Goal: Information Seeking & Learning: Learn about a topic

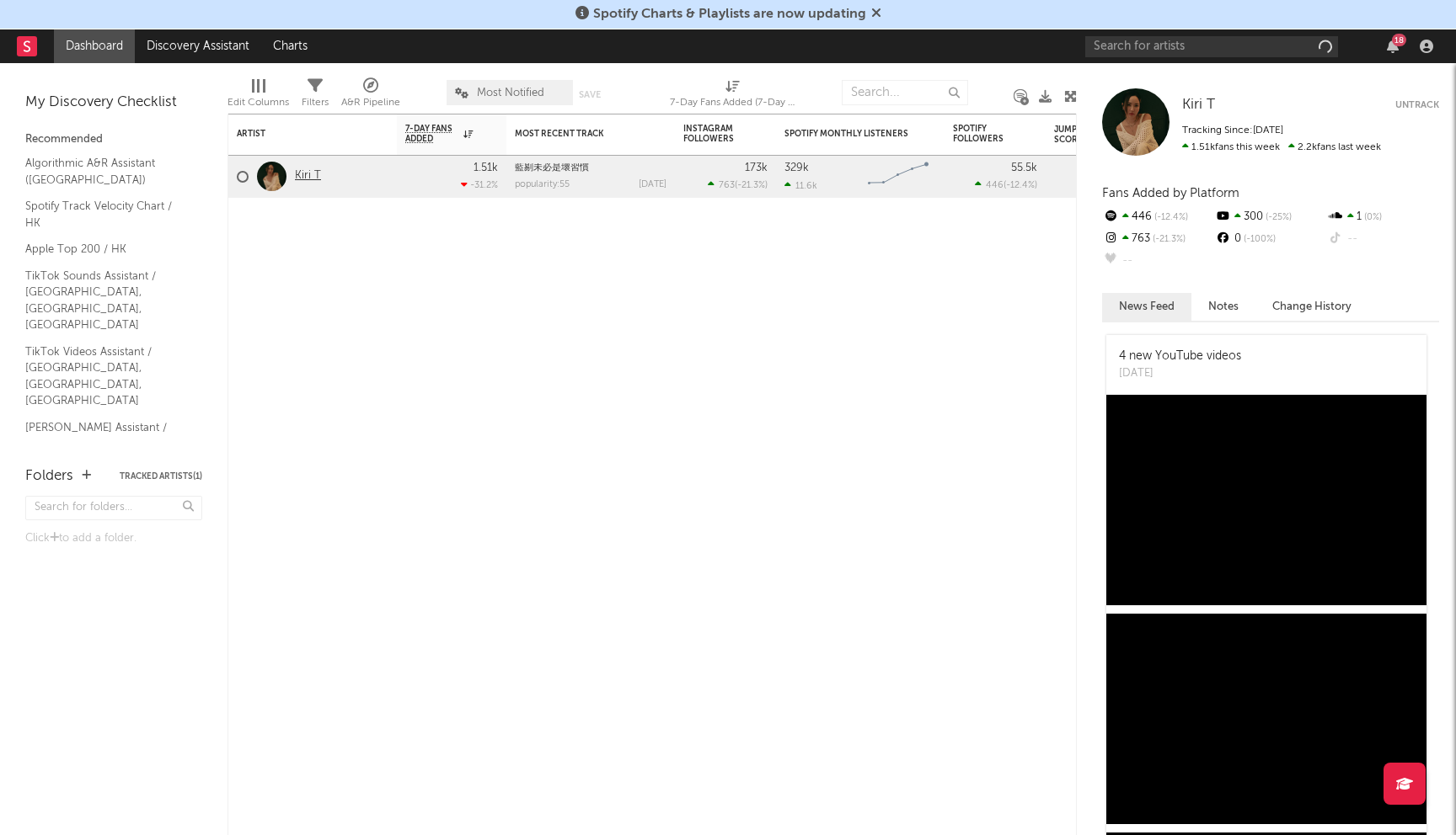
click at [304, 175] on link "Kiri T" at bounding box center [308, 176] width 26 height 15
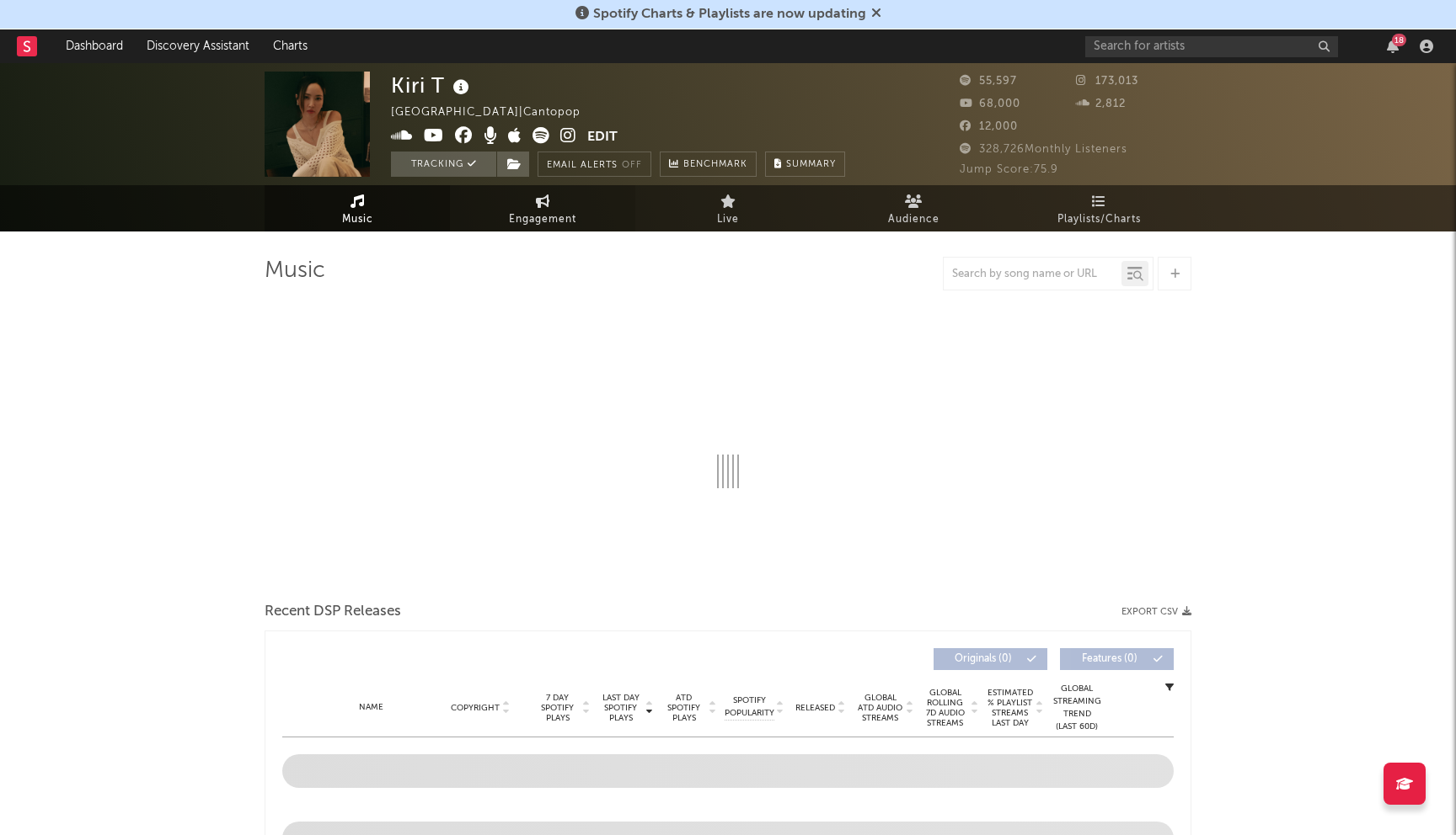
click at [523, 223] on span "Engagement" at bounding box center [542, 220] width 67 height 21
select select "1w"
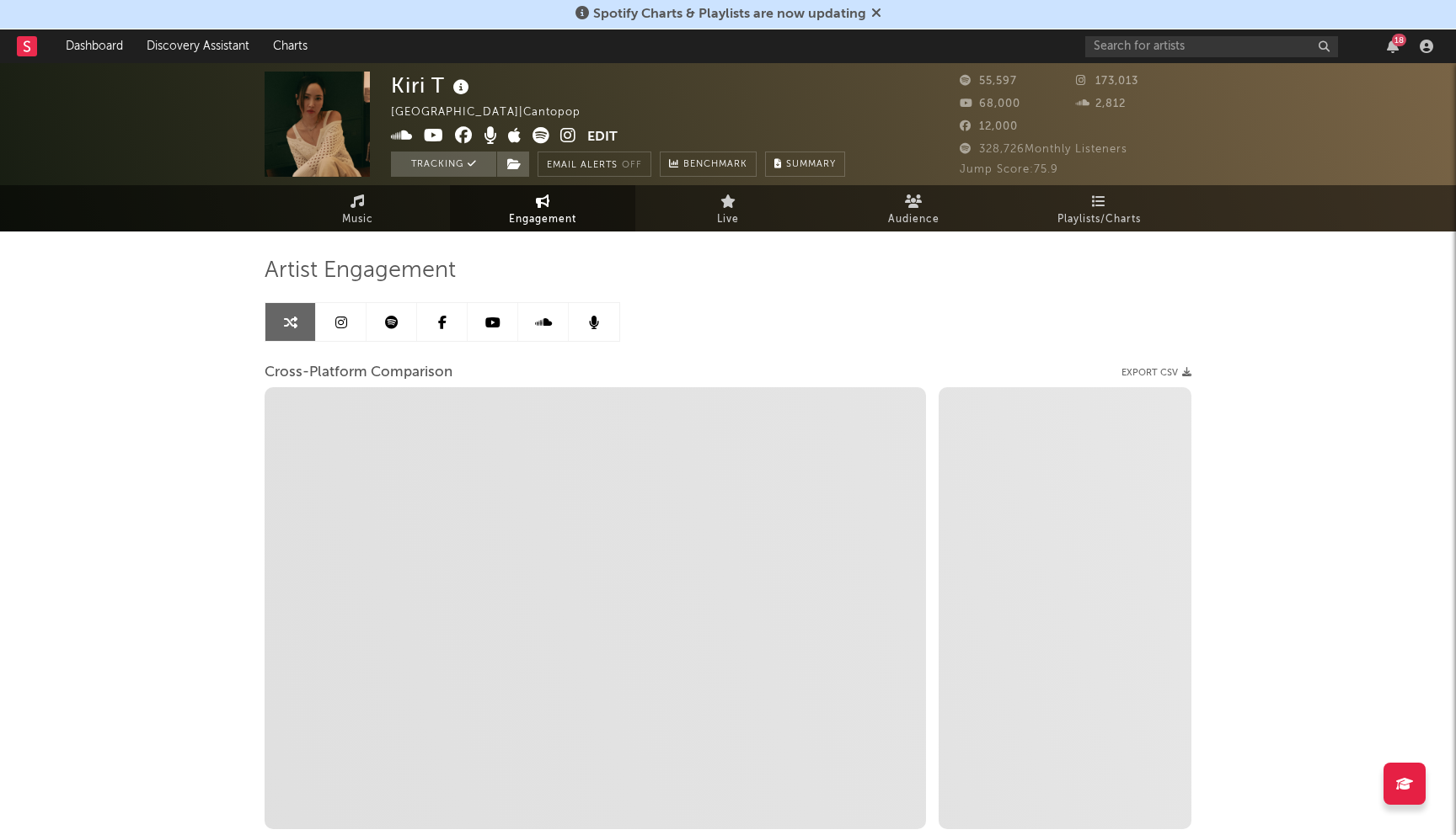
click at [361, 314] on link at bounding box center [341, 321] width 51 height 38
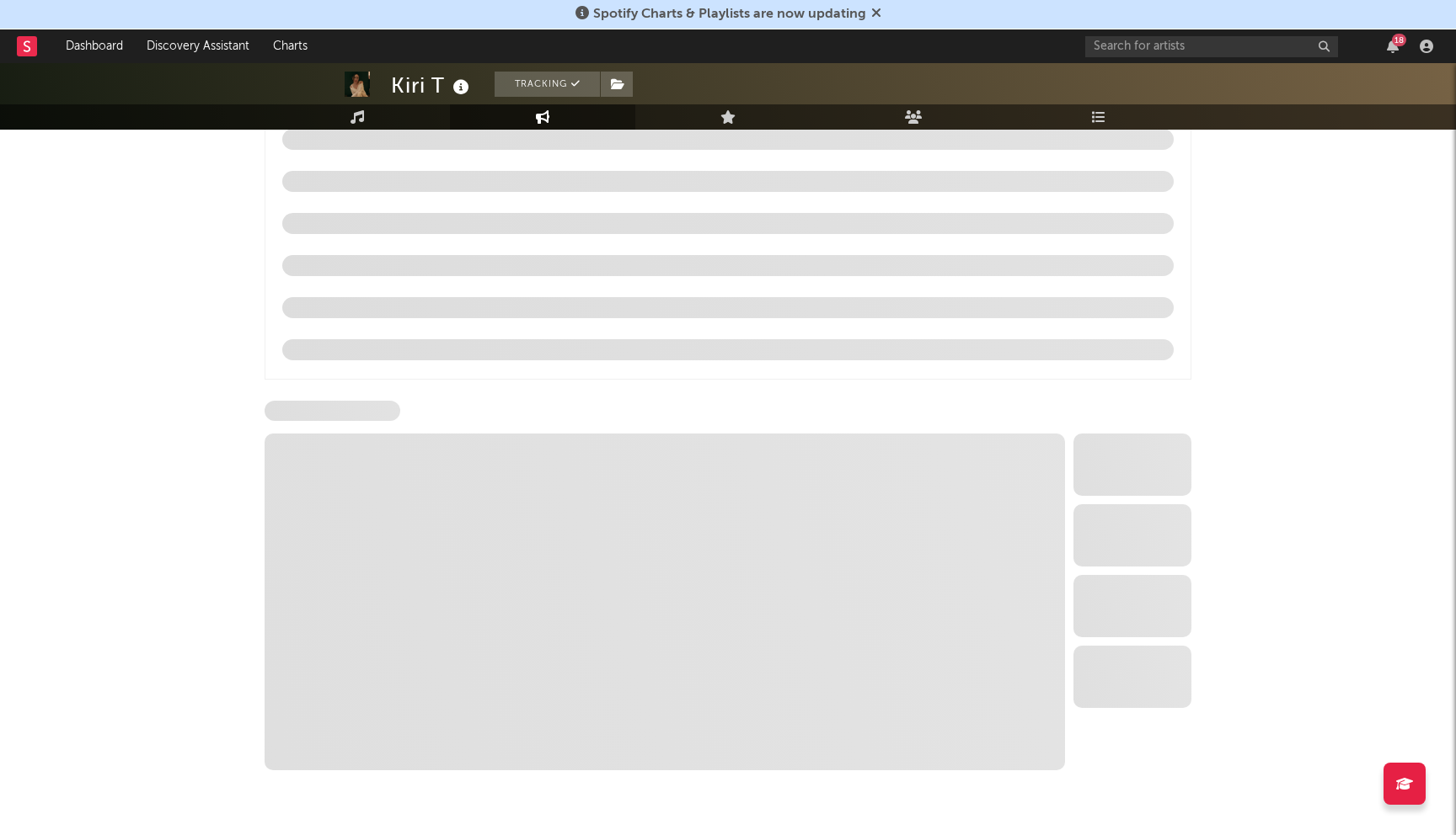
scroll to position [1677, 0]
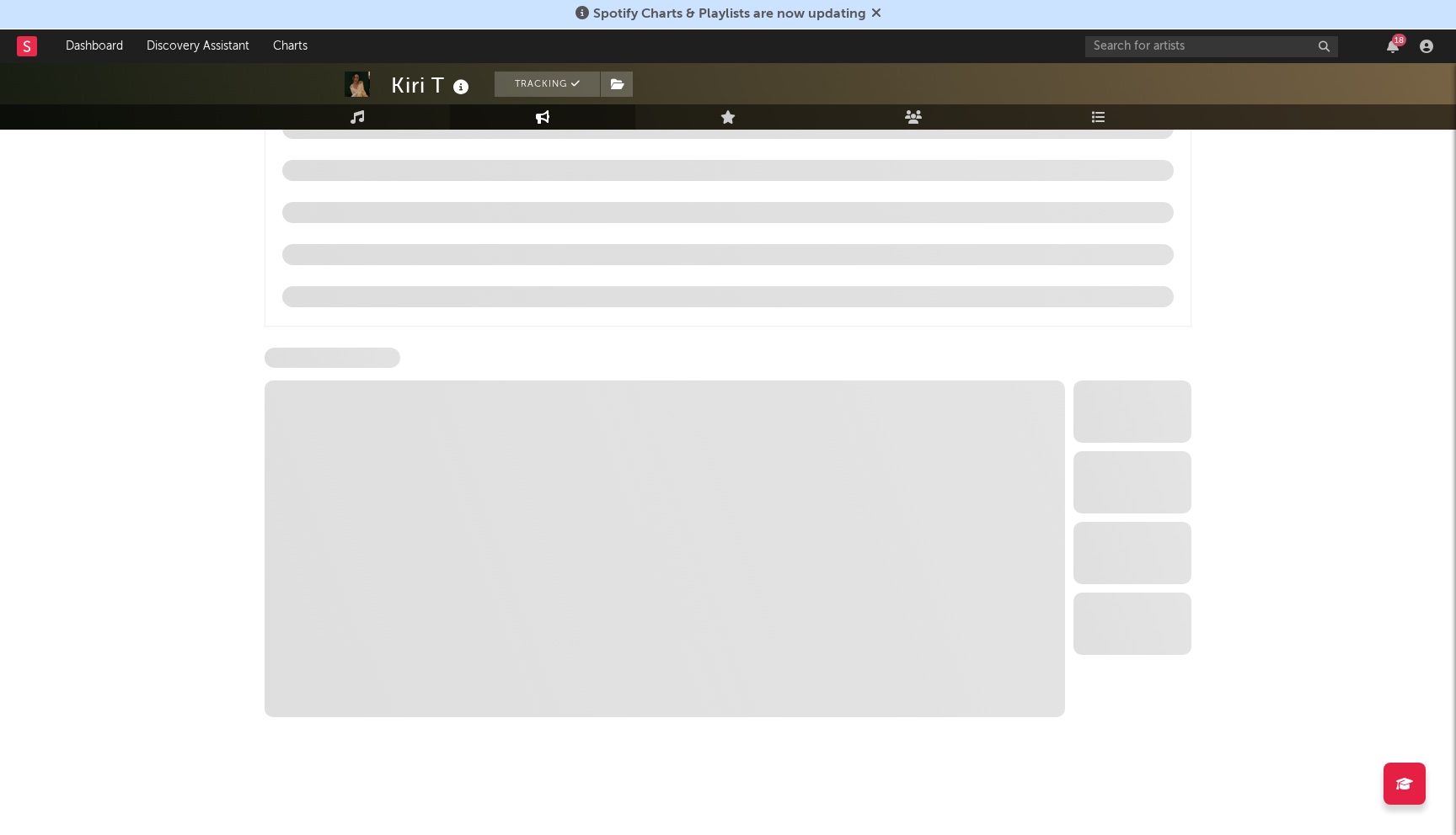
select select "6m"
